Goal: Check status: Check status

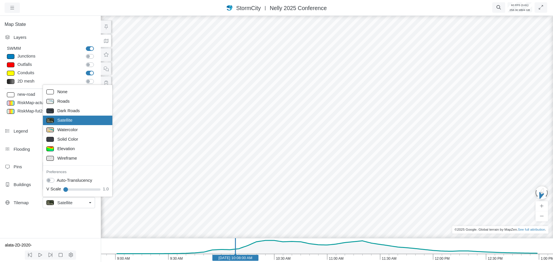
click at [56, 224] on div "Map State Layers SWMM SWMM [GEOGRAPHIC_DATA] [GEOGRAPHIC_DATA] Outfalls Dividers" at bounding box center [50, 127] width 101 height 224
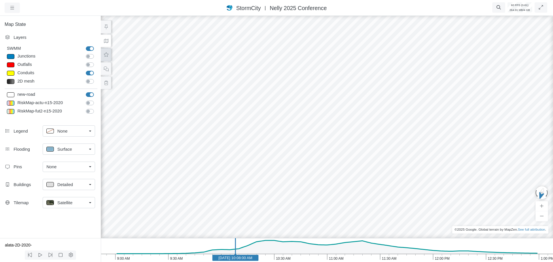
drag, startPoint x: 107, startPoint y: 55, endPoint x: 103, endPoint y: 60, distance: 6.5
click at [107, 55] on icon at bounding box center [105, 55] width 5 height 4
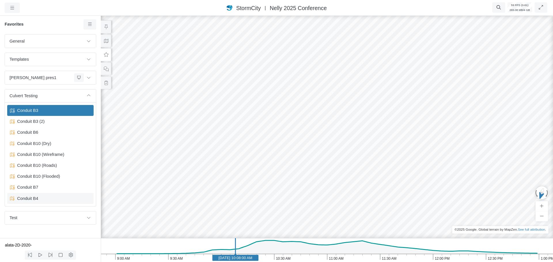
click at [29, 200] on span "Conduit B4" at bounding box center [51, 198] width 72 height 6
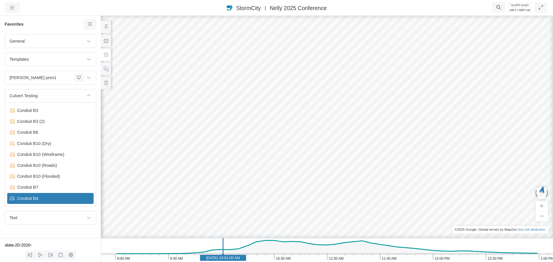
drag, startPoint x: 398, startPoint y: 172, endPoint x: 316, endPoint y: 168, distance: 81.6
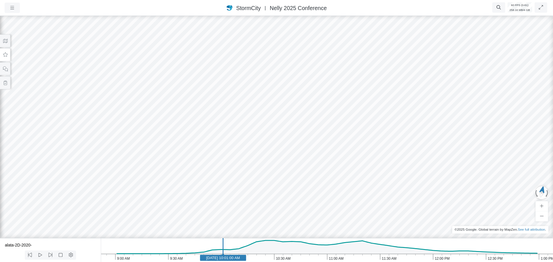
click at [233, 260] on text "[DATE] 10:01:00 AM" at bounding box center [223, 258] width 34 height 4
click at [245, 260] on rect at bounding box center [233, 258] width 46 height 6
click at [258, 260] on rect at bounding box center [246, 258] width 46 height 6
click at [268, 261] on rect at bounding box center [258, 258] width 46 height 6
click at [276, 258] on text "[DATE] 10:27:00 AM" at bounding box center [269, 258] width 34 height 4
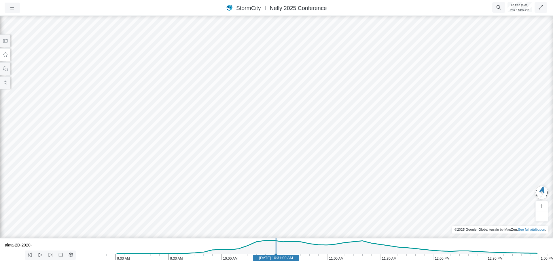
click at [285, 260] on text "[DATE] 10:31:00 AM" at bounding box center [276, 258] width 34 height 4
click at [265, 258] on rect at bounding box center [286, 258] width 46 height 6
click at [85, 126] on div at bounding box center [276, 138] width 553 height 247
click at [138, 184] on div at bounding box center [276, 138] width 553 height 247
drag, startPoint x: 233, startPoint y: 140, endPoint x: 133, endPoint y: 145, distance: 100.0
